Goal: Task Accomplishment & Management: Manage account settings

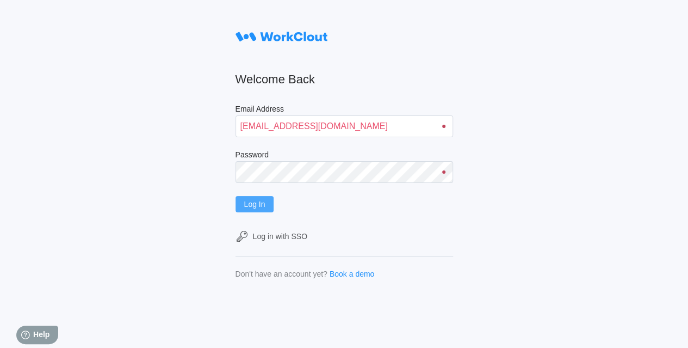
click at [261, 206] on span "Log In" at bounding box center [254, 204] width 21 height 8
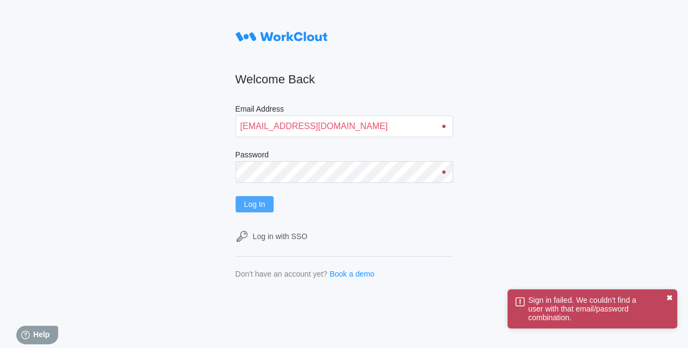
click at [669, 298] on button "✖" at bounding box center [669, 297] width 7 height 9
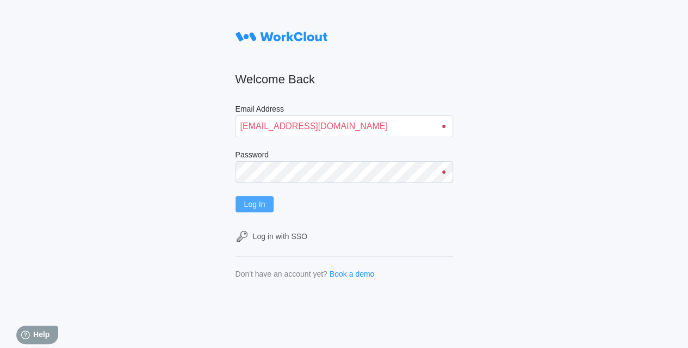
click at [273, 36] on icon at bounding box center [282, 37] width 92 height 22
drag, startPoint x: 259, startPoint y: 129, endPoint x: 236, endPoint y: 127, distance: 23.0
click at [236, 127] on div "Welcome Back Email Address [EMAIL_ADDRESS][DOMAIN_NAME] Password Log In Log in …" at bounding box center [344, 174] width 688 height 348
click at [263, 207] on span "Log In" at bounding box center [254, 204] width 21 height 8
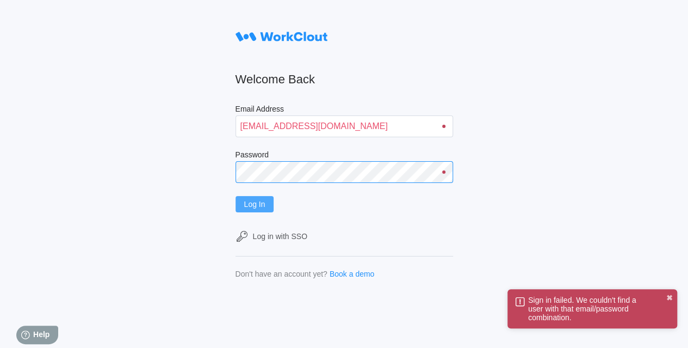
click at [191, 169] on div "Welcome Back Email Address [EMAIL_ADDRESS][DOMAIN_NAME] Password Log In Log in …" at bounding box center [344, 174] width 688 height 348
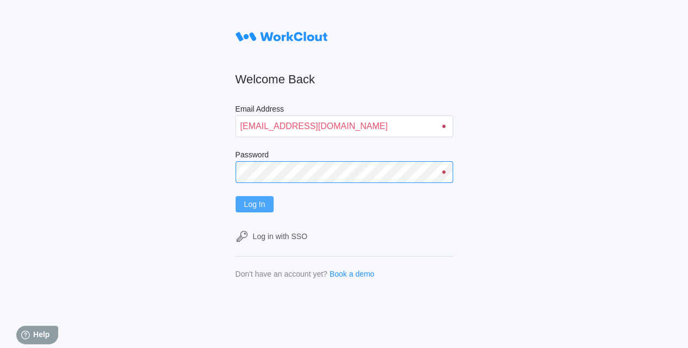
click at [236, 196] on button "Log In" at bounding box center [255, 204] width 39 height 16
click at [263, 205] on span "Log In" at bounding box center [254, 204] width 21 height 8
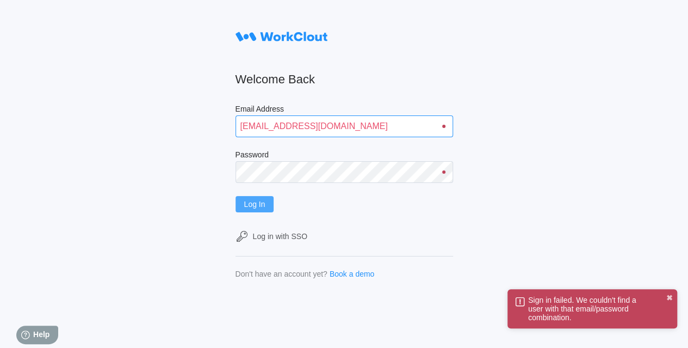
drag, startPoint x: 279, startPoint y: 126, endPoint x: 191, endPoint y: 114, distance: 88.3
click at [194, 114] on div "Welcome Back Email Address [EMAIL_ADDRESS][DOMAIN_NAME] Password Log In Log in …" at bounding box center [344, 174] width 688 height 348
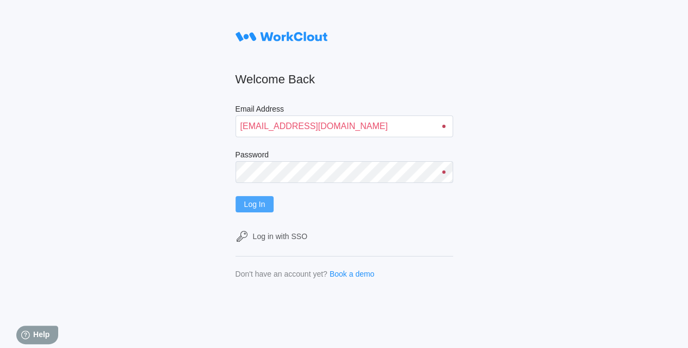
type input "[EMAIL_ADDRESS][DOMAIN_NAME]"
click at [260, 196] on button "Log In" at bounding box center [255, 204] width 39 height 16
click at [34, 334] on span "Help" at bounding box center [41, 334] width 17 height 9
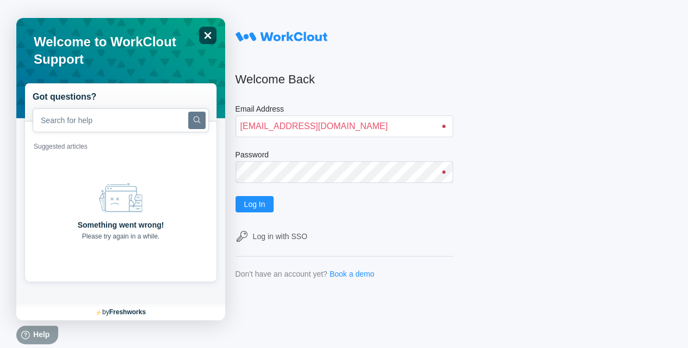
click at [200, 34] on div "Close" at bounding box center [207, 35] width 17 height 17
